Goal: Information Seeking & Learning: Learn about a topic

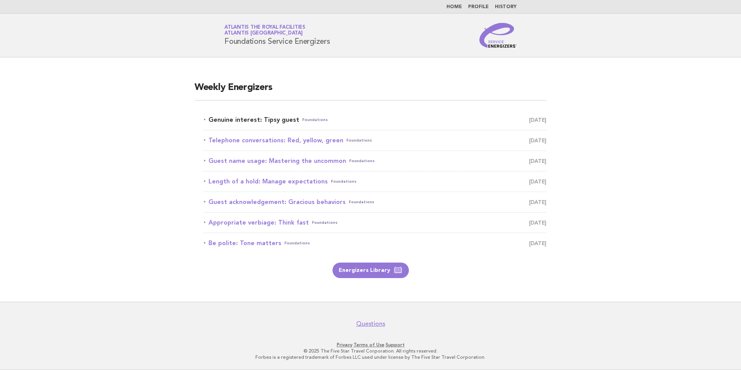
click at [276, 116] on link "Genuine interest: Tipsy guest Foundations September 14" at bounding box center [375, 119] width 343 height 11
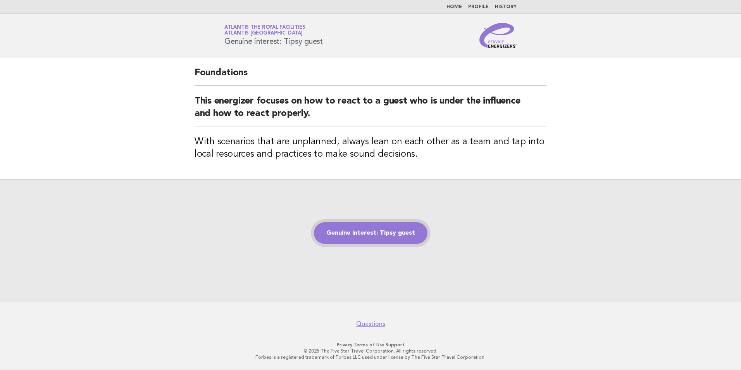
click at [369, 227] on link "Genuine interest: Tipsy guest" at bounding box center [371, 233] width 114 height 22
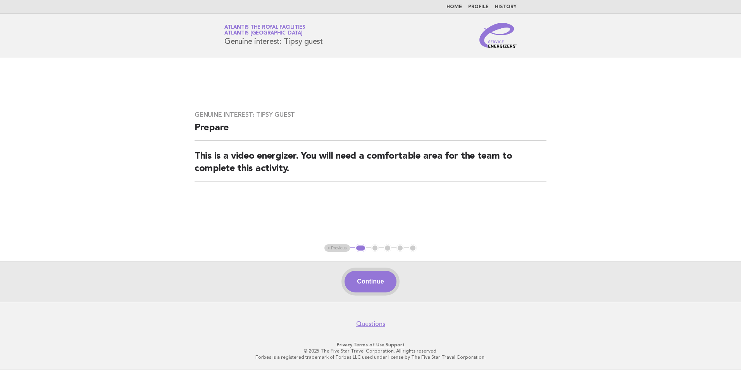
click at [367, 278] on button "Continue" at bounding box center [371, 282] width 52 height 22
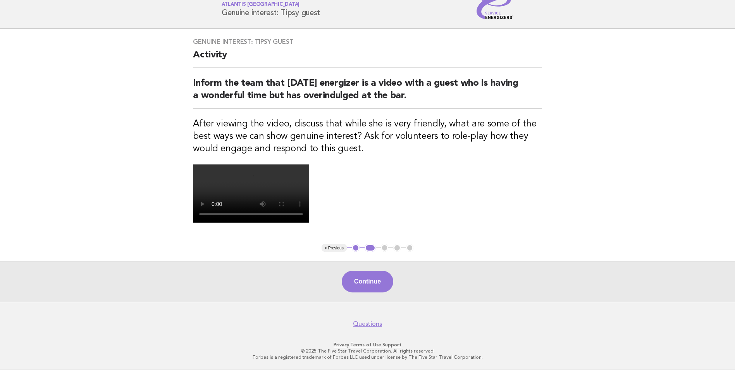
scroll to position [78, 0]
click at [359, 292] on button "Continue" at bounding box center [368, 282] width 52 height 22
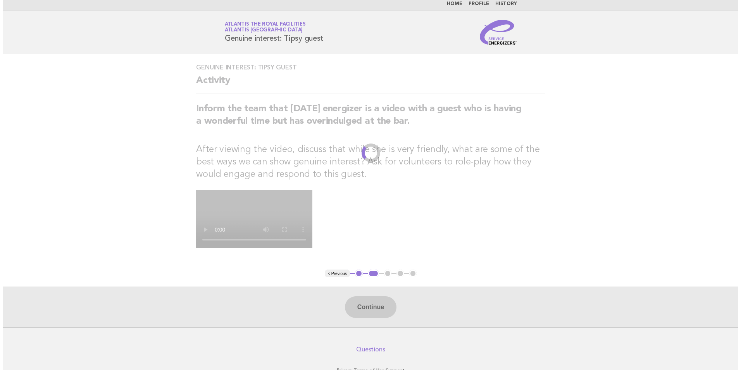
scroll to position [0, 0]
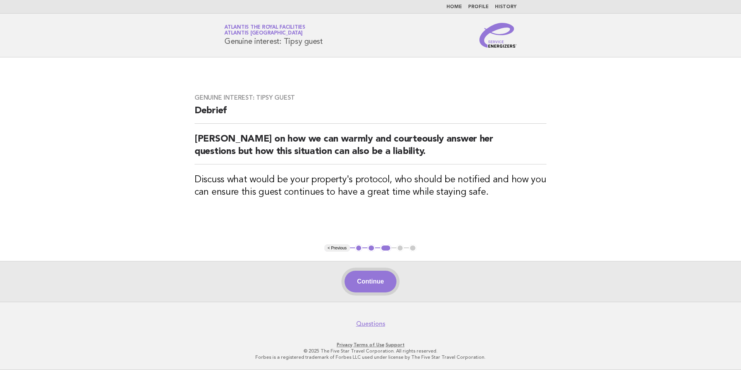
click at [354, 281] on button "Continue" at bounding box center [371, 282] width 52 height 22
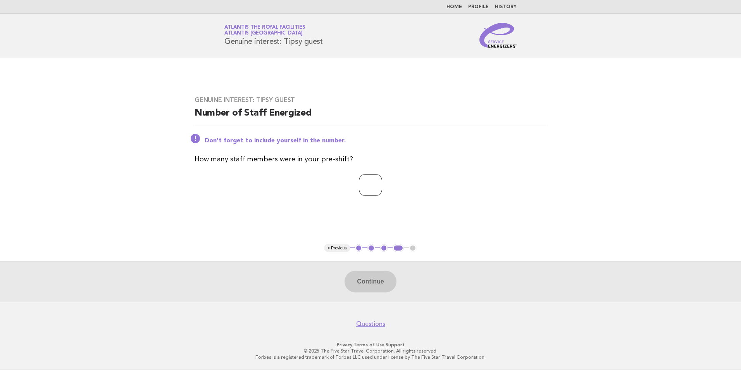
click at [362, 191] on input "number" at bounding box center [370, 185] width 23 height 22
type input "**"
click at [357, 280] on button "Continue" at bounding box center [371, 282] width 52 height 22
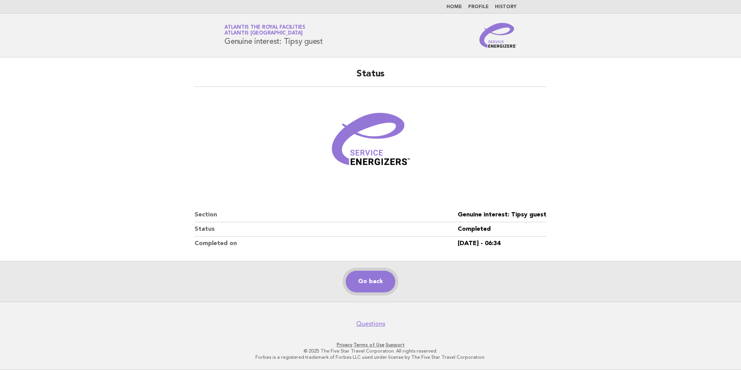
click at [380, 285] on link "Go back" at bounding box center [371, 282] width 50 height 22
